Goal: Task Accomplishment & Management: Manage account settings

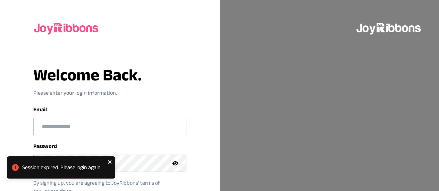
type input "**********"
click at [111, 160] on icon "close" at bounding box center [110, 162] width 5 height 6
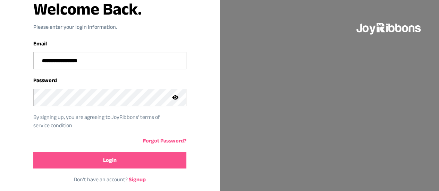
scroll to position [75, 0]
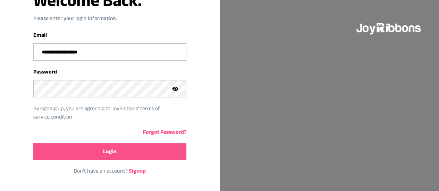
click at [124, 146] on button "Login" at bounding box center [109, 151] width 153 height 17
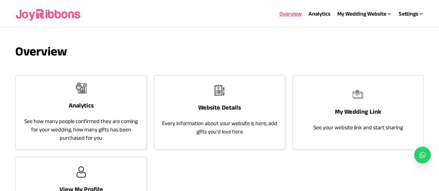
click at [215, 133] on p "Every information about your website is here; add gifts you'd love here" at bounding box center [220, 127] width 116 height 17
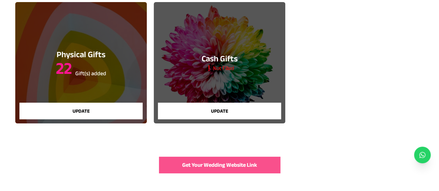
scroll to position [201, 0]
click at [89, 76] on sub "Gift(s) added" at bounding box center [90, 74] width 31 height 6
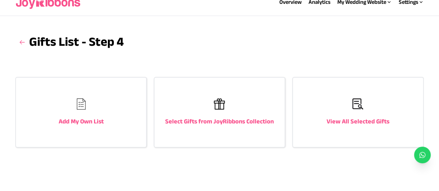
scroll to position [18, 0]
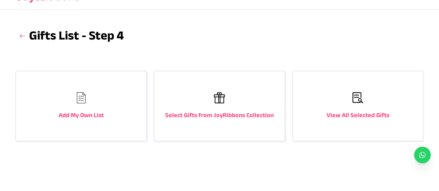
click at [223, 108] on div "Select Gifts from JoyRibbons Collection" at bounding box center [220, 106] width 130 height 69
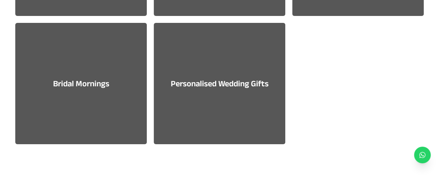
scroll to position [884, 0]
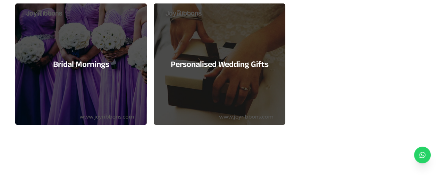
click at [98, 64] on h3 "Bridal Mornings" at bounding box center [81, 64] width 56 height 11
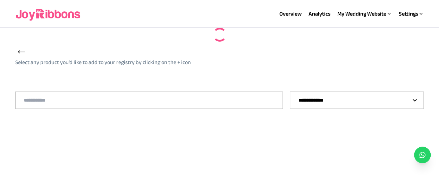
select select "*"
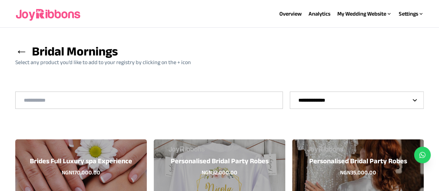
click at [24, 50] on span "←" at bounding box center [21, 51] width 13 height 14
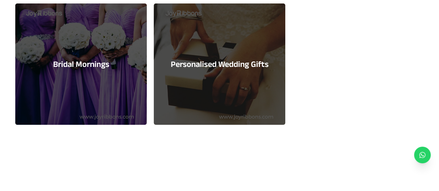
click at [242, 62] on h3 "Personalised Wedding Gifts" at bounding box center [220, 64] width 98 height 11
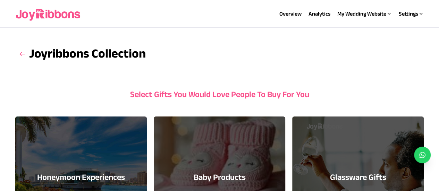
select select "*"
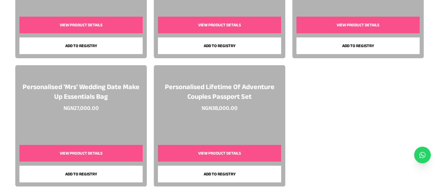
scroll to position [1232, 0]
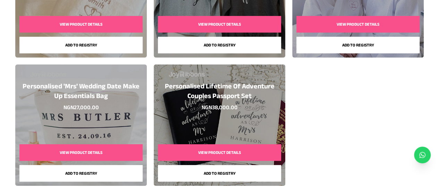
click at [58, 149] on button "View Product Details" at bounding box center [80, 152] width 123 height 17
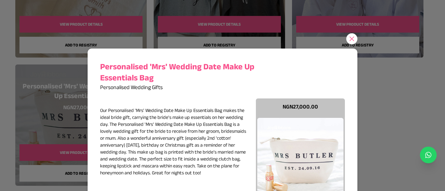
click at [348, 37] on icon at bounding box center [351, 38] width 7 height 7
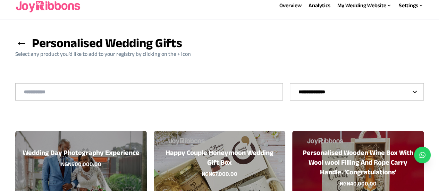
scroll to position [0, 0]
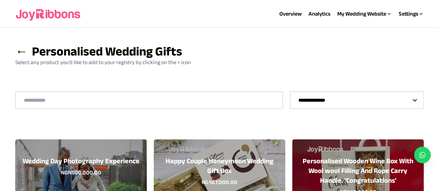
click at [19, 55] on span "←" at bounding box center [21, 51] width 13 height 14
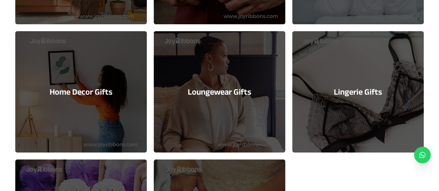
scroll to position [728, 0]
click at [355, 77] on div "Lingerie Gifts" at bounding box center [358, 92] width 132 height 122
select select "*"
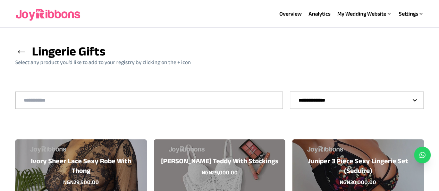
click at [19, 52] on span "←" at bounding box center [21, 51] width 13 height 14
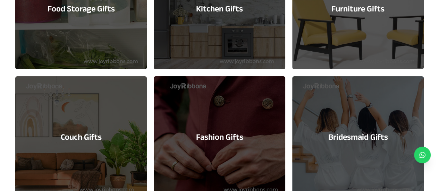
scroll to position [554, 0]
click at [233, 111] on div "Fashion Gifts" at bounding box center [220, 137] width 132 height 122
select select "*"
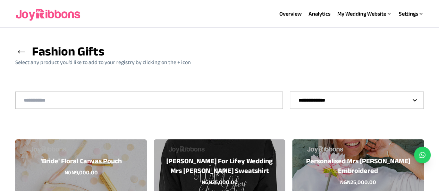
click at [22, 53] on span "←" at bounding box center [21, 51] width 13 height 14
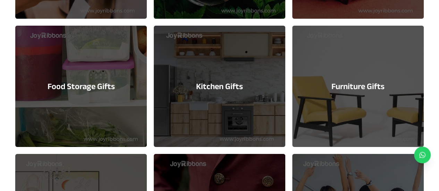
scroll to position [476, 0]
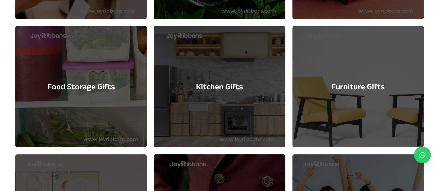
click at [88, 73] on div "Food Storage Gifts" at bounding box center [81, 87] width 132 height 122
select select "**"
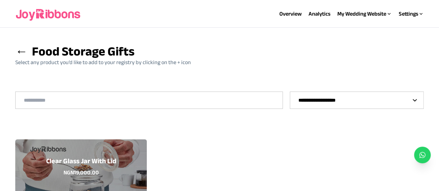
click at [30, 56] on h3 "← Food Storage Gifts" at bounding box center [103, 51] width 176 height 14
click at [17, 50] on span "←" at bounding box center [21, 51] width 13 height 14
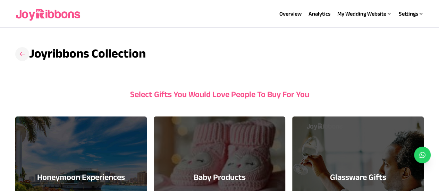
click at [20, 52] on icon at bounding box center [22, 54] width 7 height 7
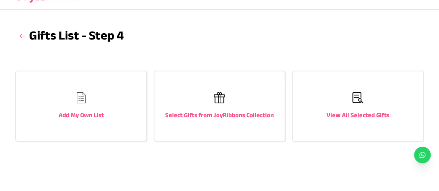
click at [361, 115] on h3 "View All Selected Gifts" at bounding box center [358, 115] width 63 height 10
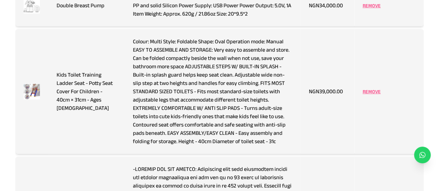
scroll to position [343, 0]
click at [370, 89] on p "REMOVE" at bounding box center [372, 92] width 18 height 7
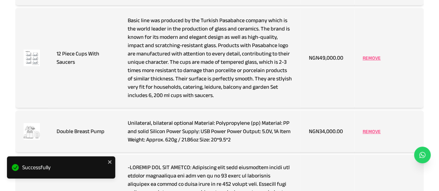
scroll to position [199, 0]
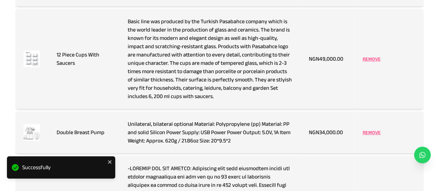
click at [372, 133] on p "REMOVE" at bounding box center [372, 132] width 18 height 7
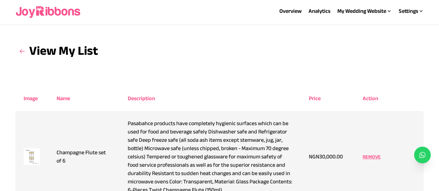
scroll to position [0, 0]
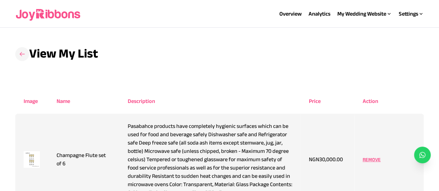
click at [22, 55] on icon at bounding box center [22, 54] width 7 height 7
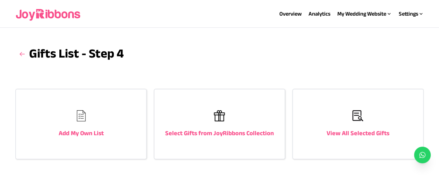
scroll to position [18, 0]
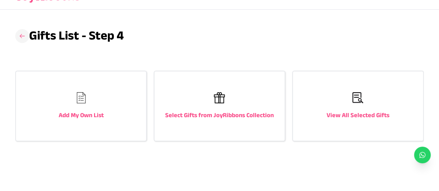
click at [28, 36] on h3 at bounding box center [22, 36] width 14 height 14
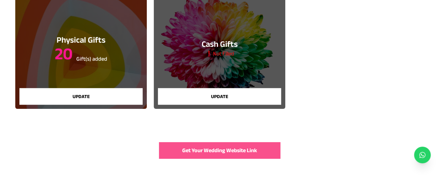
scroll to position [217, 0]
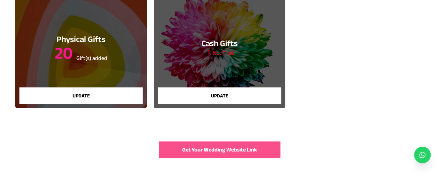
click at [258, 93] on button "Update" at bounding box center [219, 96] width 123 height 17
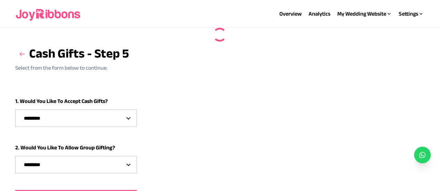
click at [115, 117] on select "********* *** **" at bounding box center [76, 118] width 121 height 17
select select "***"
click at [16, 110] on select "********* *** **" at bounding box center [76, 118] width 121 height 17
click at [93, 159] on select "********* *** **" at bounding box center [76, 165] width 121 height 17
select select "***"
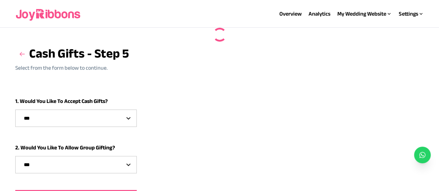
click at [16, 157] on select "********* *** **" at bounding box center [76, 165] width 121 height 17
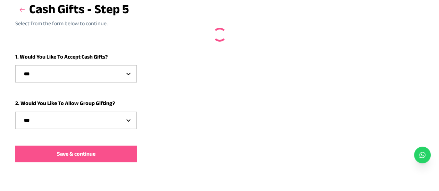
scroll to position [65, 0]
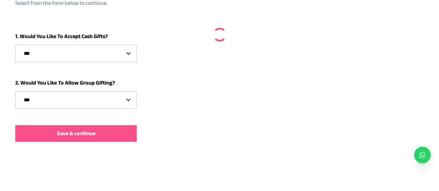
click at [107, 131] on button "Save & continue" at bounding box center [76, 133] width 122 height 17
select select
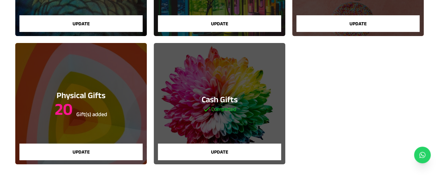
scroll to position [177, 0]
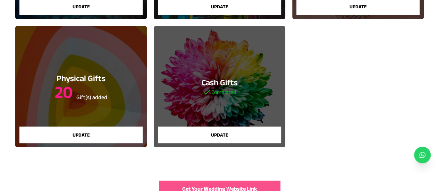
click at [250, 189] on span "Get Your Wedding Website Link" at bounding box center [219, 189] width 75 height 8
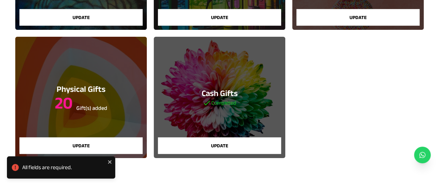
scroll to position [65, 0]
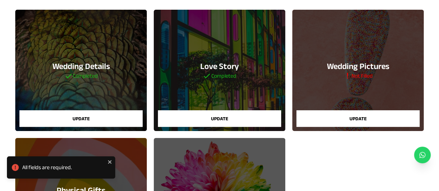
click at [351, 115] on button "Update" at bounding box center [358, 118] width 123 height 17
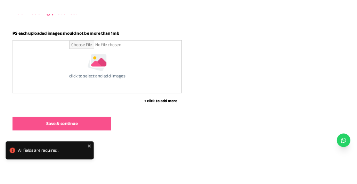
scroll to position [105, 0]
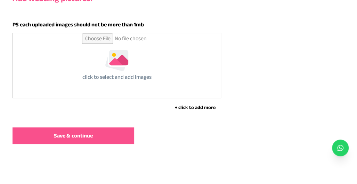
type input "**********"
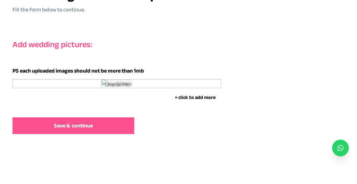
scroll to position [425, 0]
click at [80, 126] on span "Save & continue" at bounding box center [73, 126] width 39 height 8
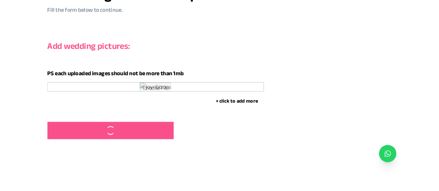
scroll to position [417, 0]
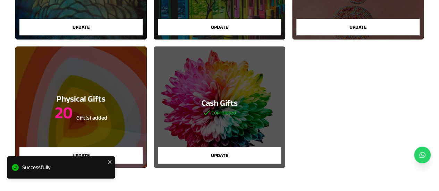
scroll to position [217, 0]
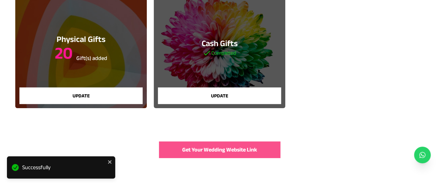
click at [192, 155] on button "Get Your Wedding Website Link" at bounding box center [220, 150] width 122 height 17
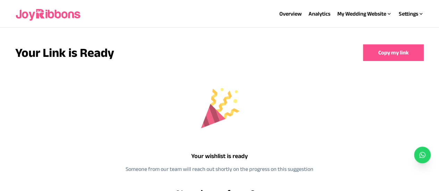
click at [392, 50] on button "Copy my link" at bounding box center [393, 52] width 61 height 17
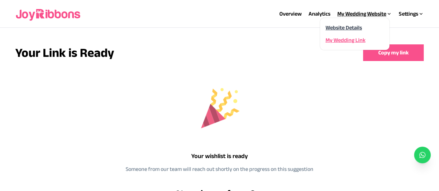
click at [349, 28] on link "Website Details" at bounding box center [344, 28] width 36 height 6
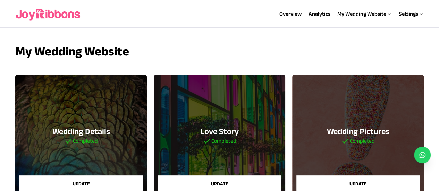
click at [218, 186] on button "Update" at bounding box center [219, 184] width 123 height 17
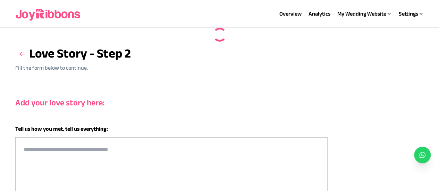
type textarea "**********"
click at [184, 146] on textarea "**********" at bounding box center [171, 190] width 313 height 104
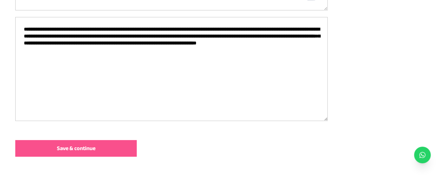
scroll to position [247, 0]
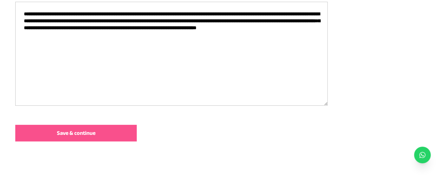
click at [315, 27] on textarea "**********" at bounding box center [171, 54] width 313 height 104
type textarea "**********"
click at [108, 132] on button "Save & continue" at bounding box center [76, 133] width 122 height 17
